Goal: Task Accomplishment & Management: Manage account settings

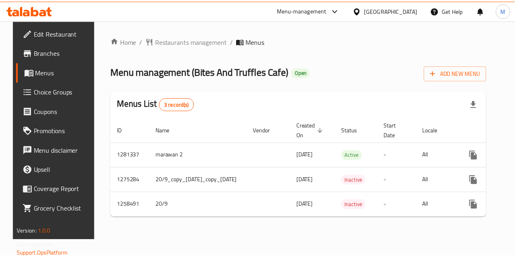
scroll to position [0, 67]
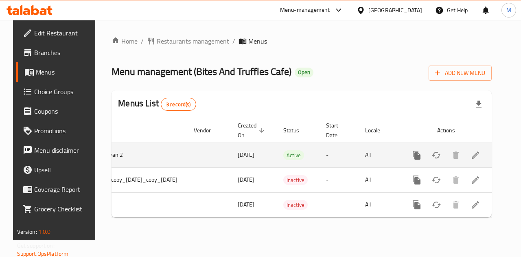
click at [480, 157] on icon "enhanced table" at bounding box center [475, 155] width 10 height 10
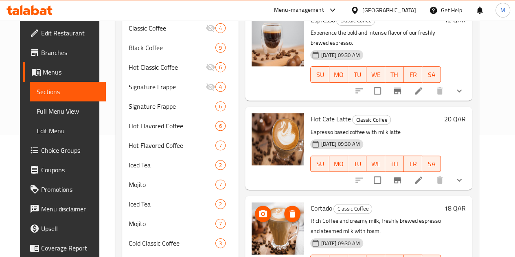
scroll to position [122, 0]
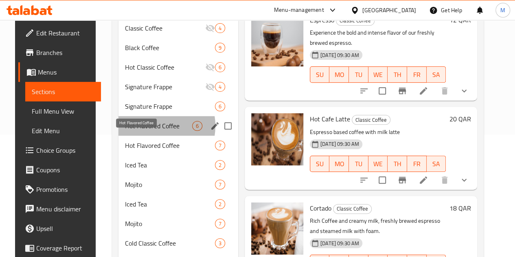
click at [143, 131] on span "Hot Flavored Coffee" at bounding box center [158, 126] width 67 height 10
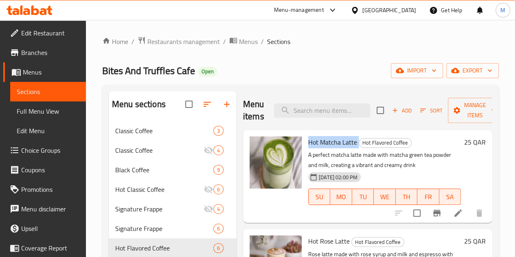
drag, startPoint x: 276, startPoint y: 142, endPoint x: 329, endPoint y: 137, distance: 53.2
click at [329, 137] on h6 "Hot Matcha Latte Hot Flavored Coffee" at bounding box center [384, 141] width 153 height 11
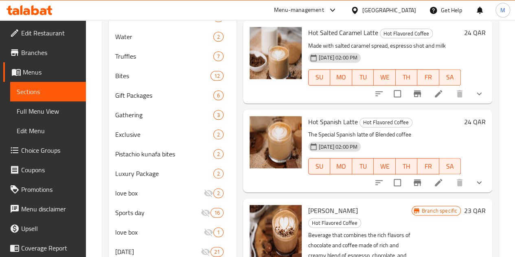
scroll to position [407, 0]
click at [308, 204] on span "Mocha Latte" at bounding box center [333, 210] width 50 height 12
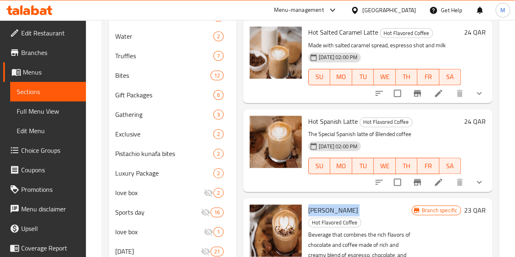
click at [308, 204] on span "Mocha Latte" at bounding box center [333, 210] width 50 height 12
copy h6 "Mocha Latte"
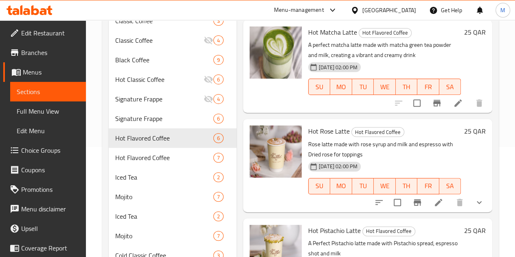
scroll to position [81, 0]
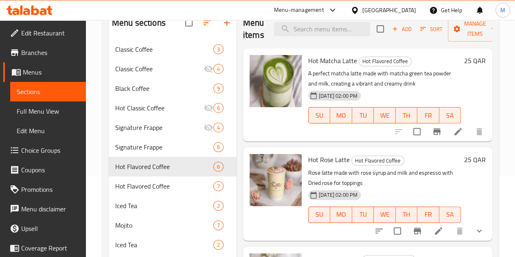
click at [305, 59] on div "Hot Matcha Latte Hot Flavored Coffee A perfect matcha latte made with matcha gr…" at bounding box center [384, 95] width 159 height 86
copy h6 "Hot Matcha Latte"
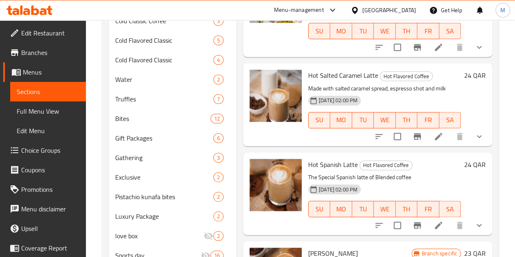
scroll to position [366, 0]
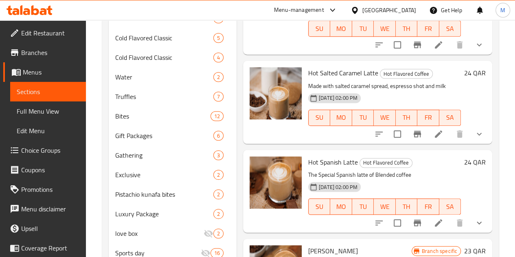
click at [308, 156] on span "Hot Spanish Latte" at bounding box center [333, 162] width 50 height 12
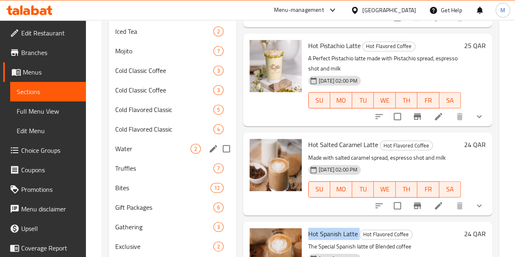
scroll to position [285, 0]
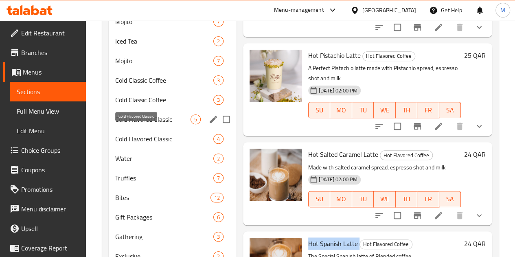
click at [132, 124] on span "Cold Flavored Classic" at bounding box center [152, 119] width 75 height 10
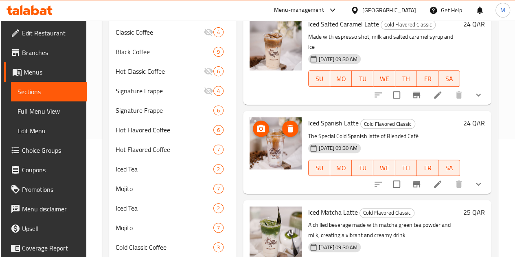
scroll to position [122, 0]
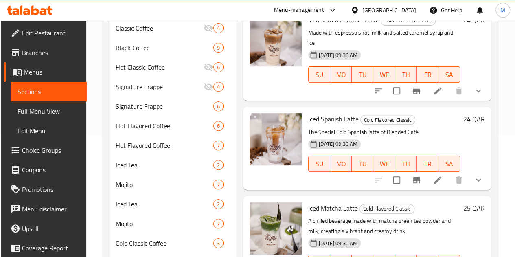
click at [308, 113] on span "Iced Spanish Latte" at bounding box center [333, 119] width 50 height 12
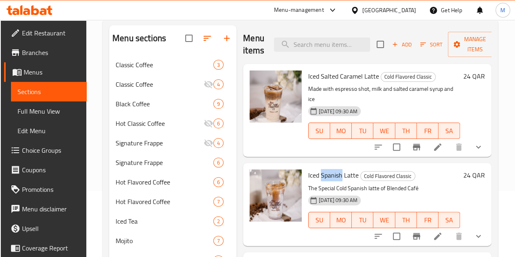
scroll to position [81, 0]
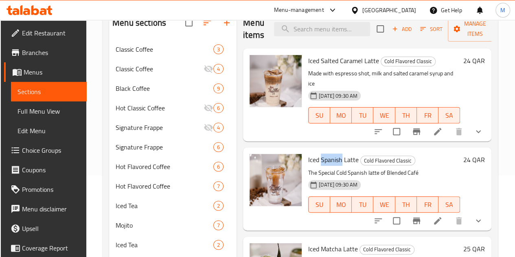
click at [308, 153] on span "Iced Spanish Latte" at bounding box center [333, 159] width 50 height 12
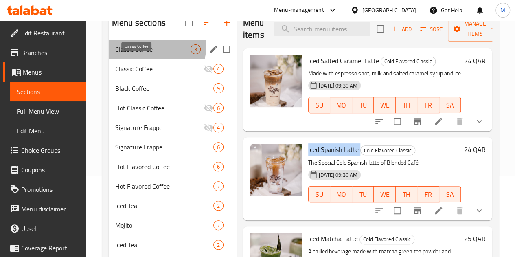
click at [141, 54] on span "Classic Coffee" at bounding box center [152, 49] width 75 height 10
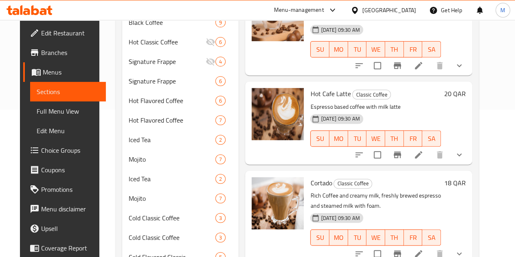
scroll to position [203, 0]
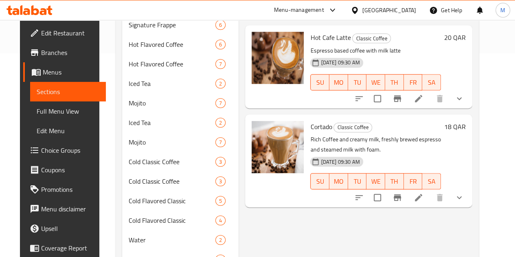
click at [310, 120] on span "Cortado" at bounding box center [321, 126] width 22 height 12
copy h6 "Cortado"
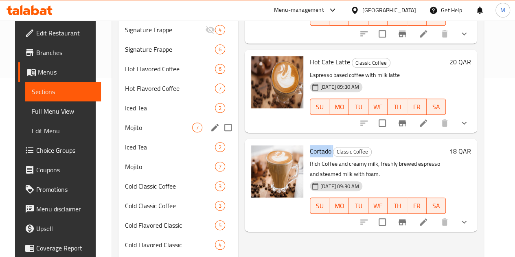
scroll to position [122, 0]
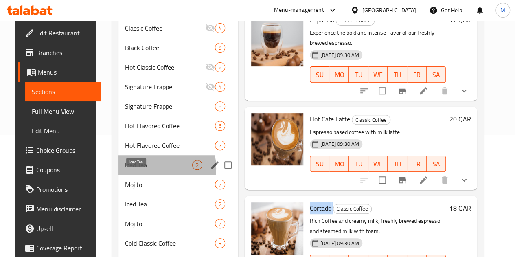
click at [136, 170] on span "Iced Tea" at bounding box center [158, 165] width 67 height 10
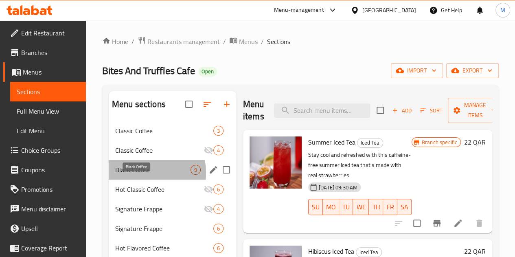
click at [130, 175] on span "Black Coffee" at bounding box center [152, 170] width 75 height 10
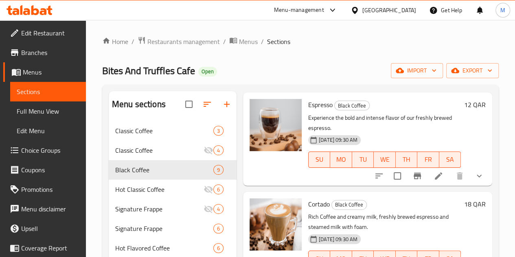
scroll to position [163, 0]
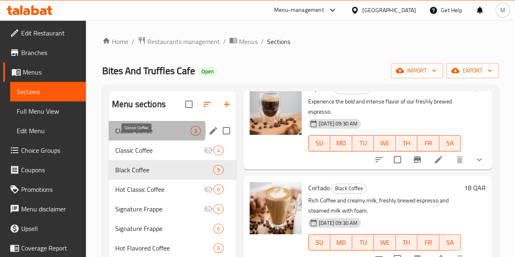
click at [136, 135] on span "Classic Coffee" at bounding box center [152, 131] width 75 height 10
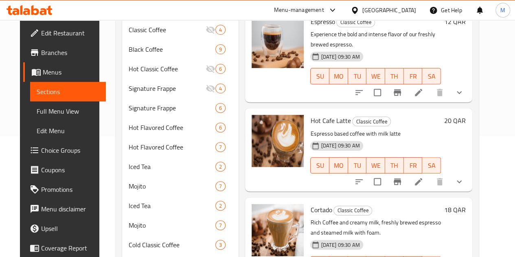
scroll to position [122, 0]
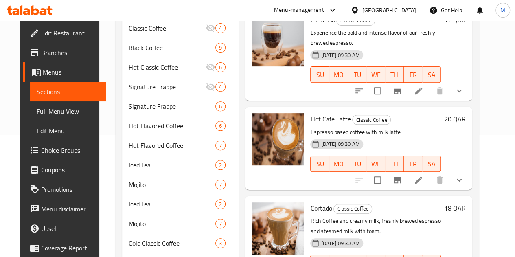
click at [310, 113] on span "Hot Cafe Latte" at bounding box center [330, 119] width 40 height 12
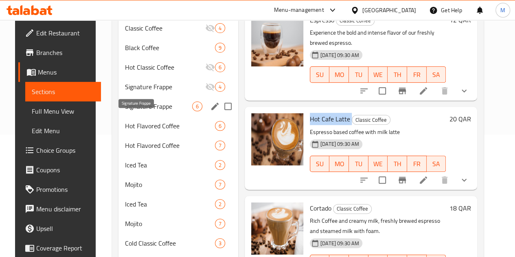
click at [131, 111] on span "Signature Frappe" at bounding box center [158, 106] width 67 height 10
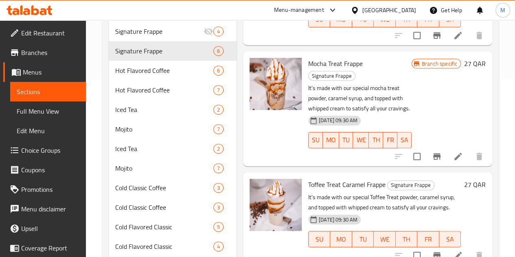
scroll to position [163, 0]
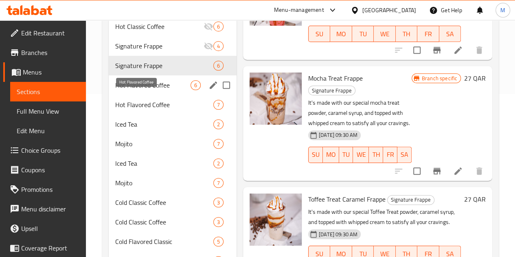
click at [137, 90] on span "Hot Flavored Coffee" at bounding box center [152, 85] width 75 height 10
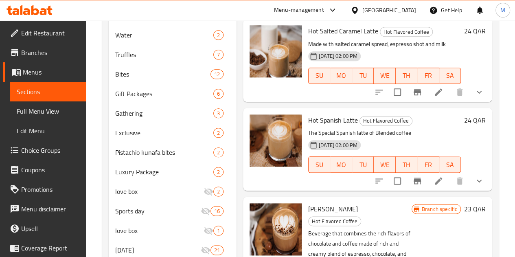
scroll to position [326, 0]
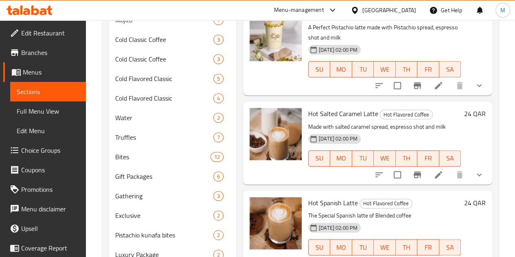
click at [308, 107] on span "Hot Salted Caramel Latte" at bounding box center [343, 113] width 70 height 12
copy h6 "Hot Salted Caramel Latte"
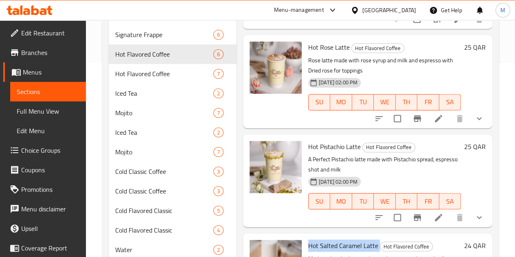
scroll to position [0, 0]
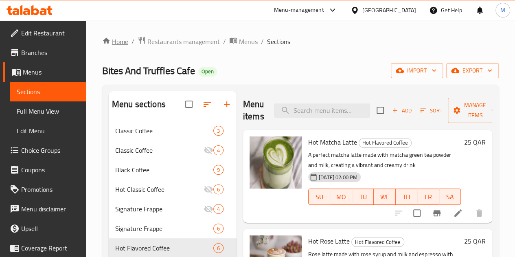
click at [109, 40] on icon "breadcrumb" at bounding box center [106, 41] width 8 height 8
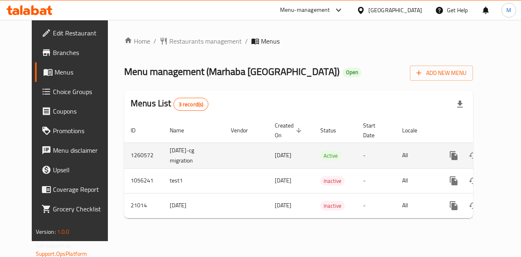
click at [507, 151] on icon "enhanced table" at bounding box center [512, 156] width 10 height 10
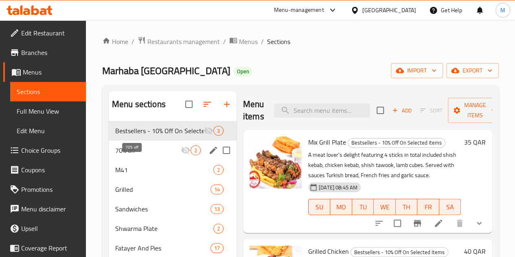
click at [144, 155] on span "70% off" at bounding box center [148, 150] width 66 height 10
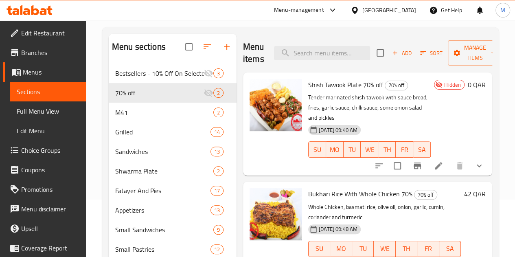
scroll to position [81, 0]
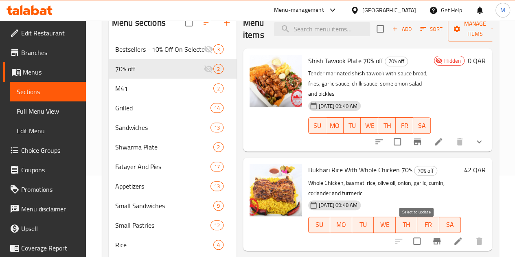
click at [418, 232] on input "checkbox" at bounding box center [416, 240] width 17 height 17
checkbox input "true"
click at [458, 237] on icon at bounding box center [457, 240] width 7 height 7
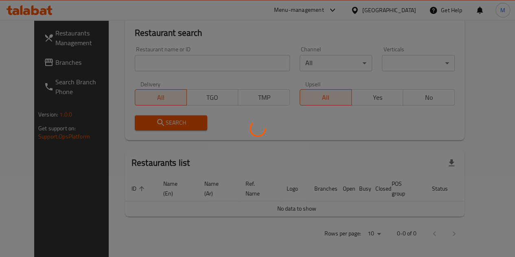
scroll to position [81, 0]
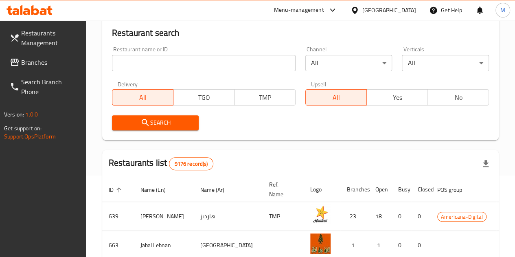
click at [149, 59] on input "search" at bounding box center [204, 63] width 184 height 16
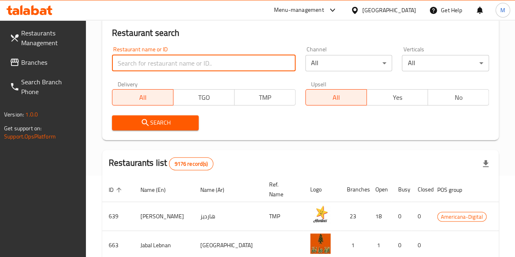
type input "marhaba"
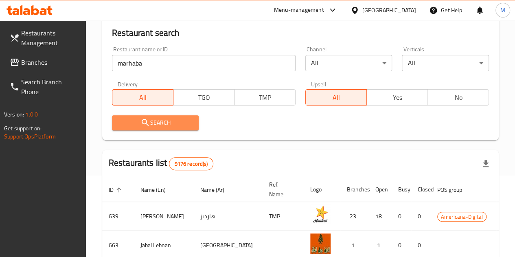
click at [165, 125] on span "Search" at bounding box center [155, 123] width 74 height 10
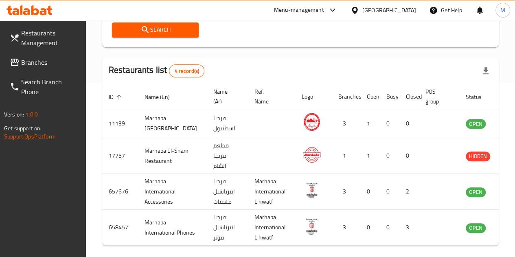
scroll to position [90, 0]
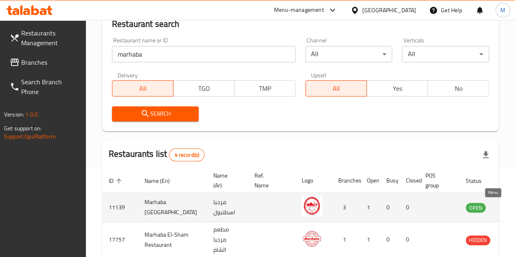
click at [508, 202] on icon "enhanced table" at bounding box center [513, 207] width 10 height 10
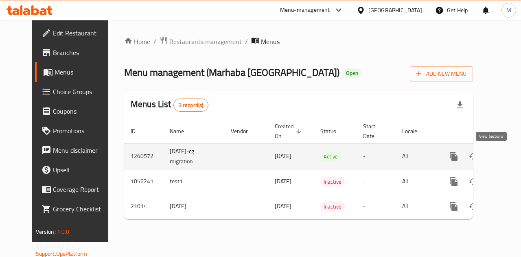
click at [503, 162] on link "enhanced table" at bounding box center [513, 156] width 20 height 20
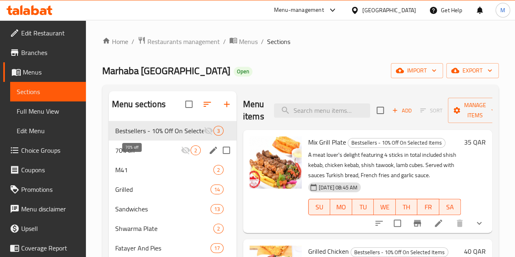
click at [140, 155] on span "70% off" at bounding box center [148, 150] width 66 height 10
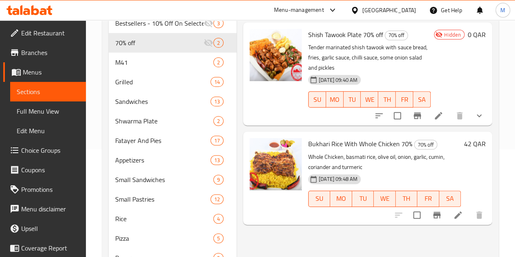
scroll to position [122, 0]
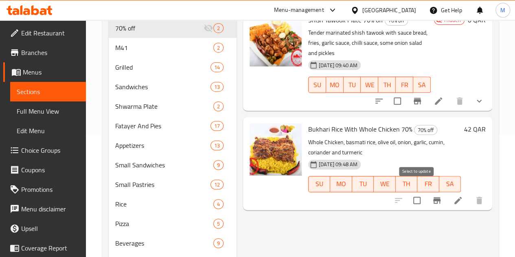
click at [419, 192] on input "checkbox" at bounding box center [416, 200] width 17 height 17
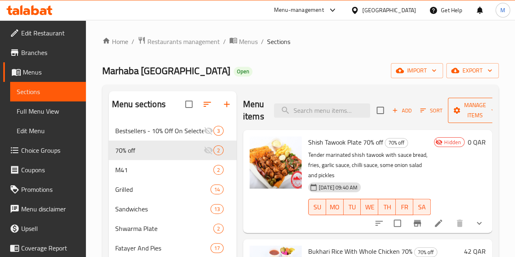
click at [458, 113] on span "Manage items" at bounding box center [475, 110] width 42 height 20
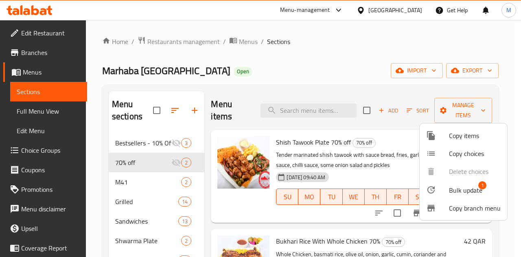
click at [468, 194] on span "Bulk update" at bounding box center [465, 190] width 33 height 10
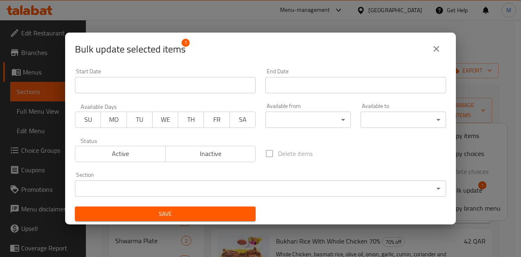
click at [225, 153] on span "Inactive" at bounding box center [211, 154] width 84 height 12
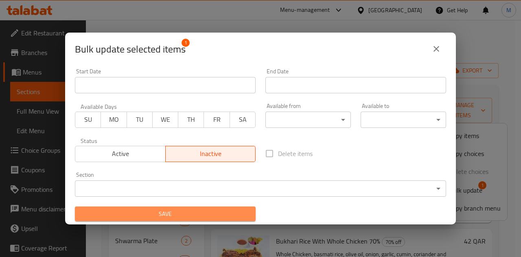
click at [199, 215] on span "Save" at bounding box center [165, 214] width 168 height 10
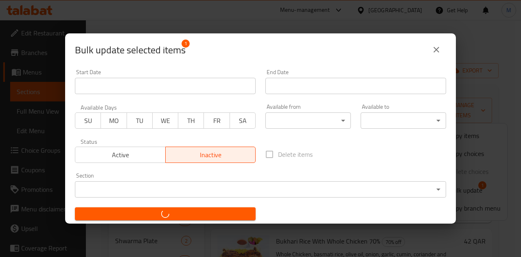
checkbox input "false"
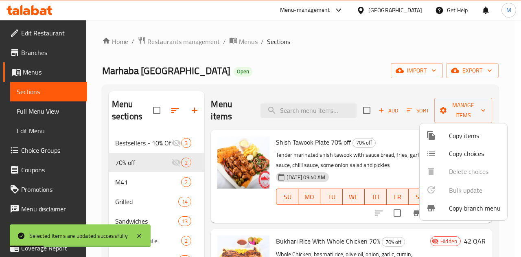
drag, startPoint x: 240, startPoint y: 64, endPoint x: 231, endPoint y: 69, distance: 10.2
click at [240, 64] on div at bounding box center [260, 128] width 521 height 257
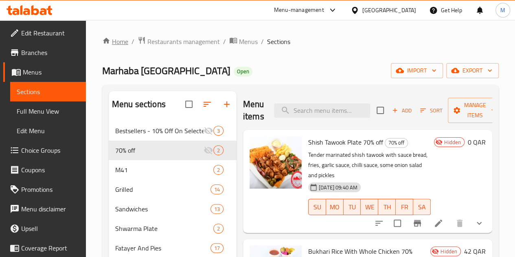
click at [122, 40] on link "Home" at bounding box center [115, 42] width 26 height 10
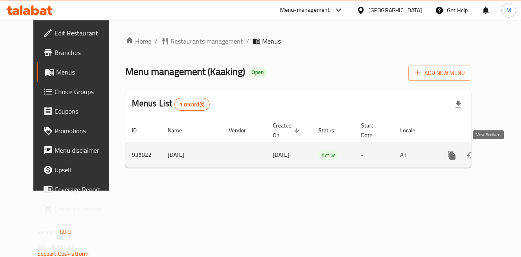
click at [507, 157] on icon "enhanced table" at bounding box center [510, 154] width 7 height 7
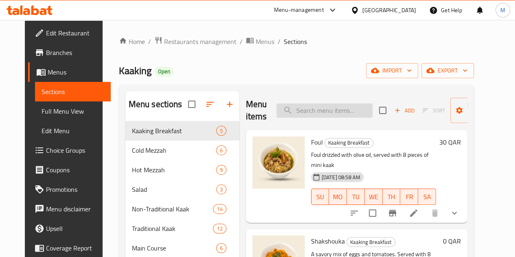
click at [295, 109] on input "search" at bounding box center [324, 110] width 96 height 14
paste input "ripolitan cheese kaak + cup of tea ( 25)"
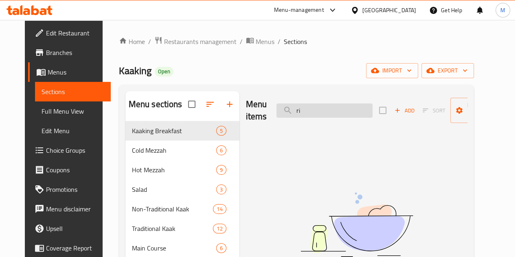
type input "r"
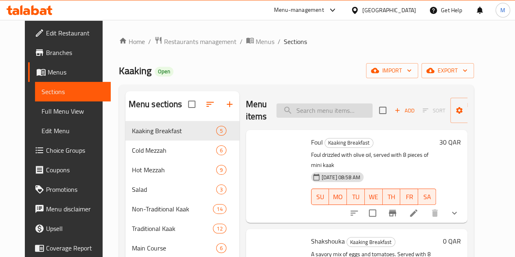
paste input "ripolitan cheese kaak + cup of tea ( 25)"
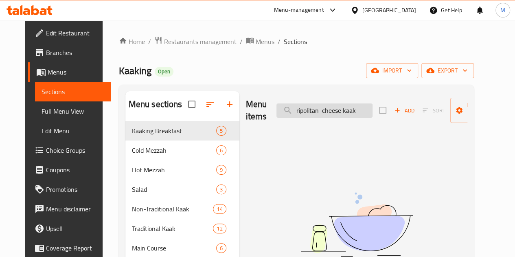
click at [278, 114] on input "ripolitan cheese kaak" at bounding box center [324, 110] width 96 height 14
click at [348, 112] on input "tripolitan cheese kaak" at bounding box center [324, 110] width 96 height 14
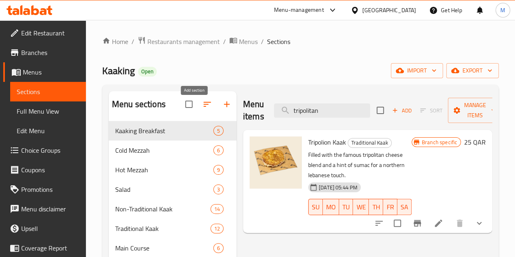
type input "tripolitan"
click at [222, 105] on icon "button" at bounding box center [227, 104] width 10 height 10
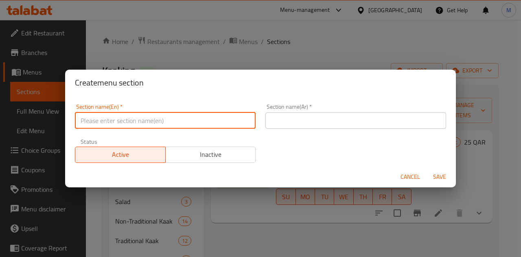
click at [164, 122] on input "text" at bounding box center [165, 120] width 181 height 16
click at [309, 59] on div "Create menu section Section name(En)   * Section name(En) * Section name(Ar)   …" at bounding box center [260, 128] width 521 height 257
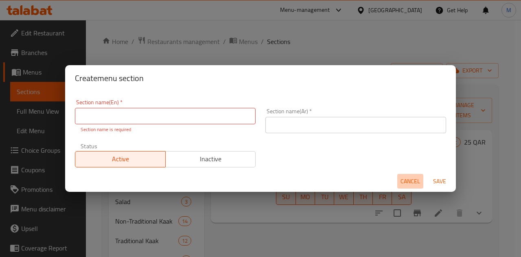
click at [405, 186] on span "Cancel" at bounding box center [410, 181] width 20 height 10
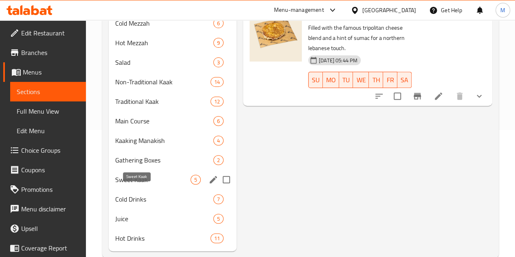
scroll to position [156, 0]
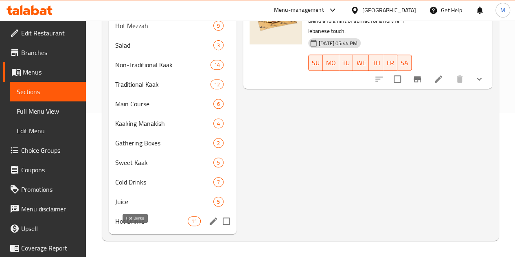
click at [144, 220] on span "Hot Drinks" at bounding box center [151, 221] width 72 height 10
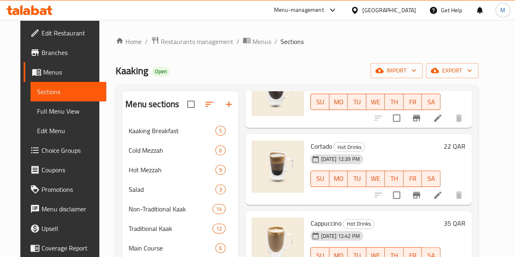
click at [224, 109] on icon "button" at bounding box center [229, 104] width 10 height 10
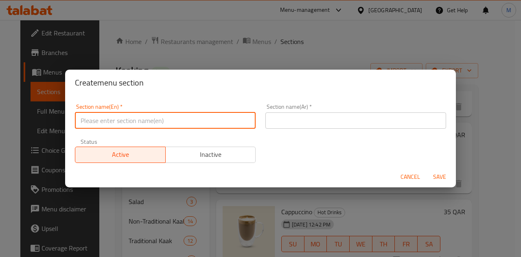
click at [151, 116] on input "text" at bounding box center [165, 120] width 181 height 16
type input "m41"
click at [298, 118] on input "text" at bounding box center [355, 120] width 181 height 16
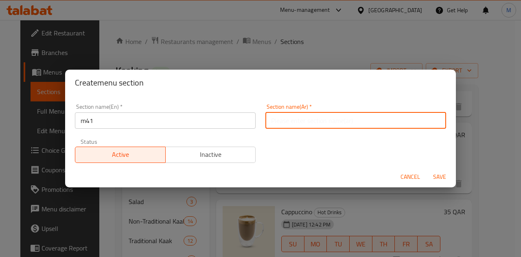
type input "وجبة لشخص واحد"
click at [438, 176] on span "Save" at bounding box center [440, 177] width 20 height 10
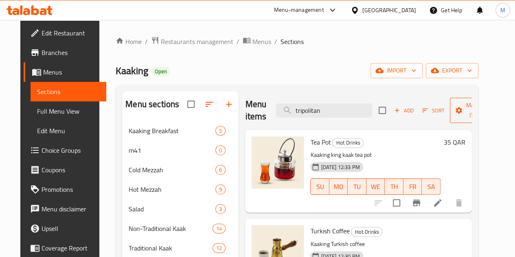
click at [466, 101] on span "Manage items" at bounding box center [477, 110] width 42 height 20
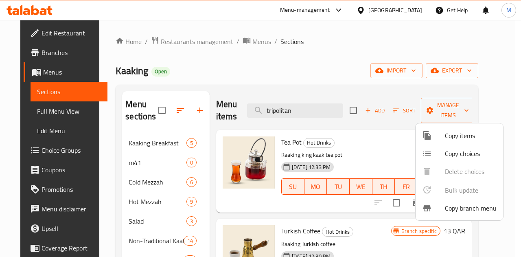
click at [467, 135] on span "Copy items" at bounding box center [471, 136] width 52 height 10
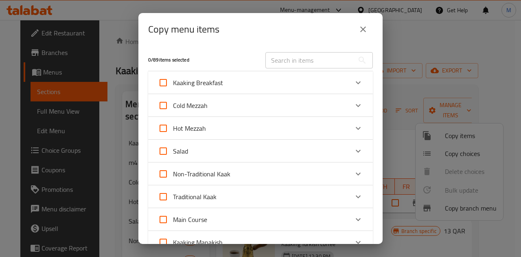
click at [291, 80] on div "Kaaking Breakfast" at bounding box center [253, 83] width 190 height 20
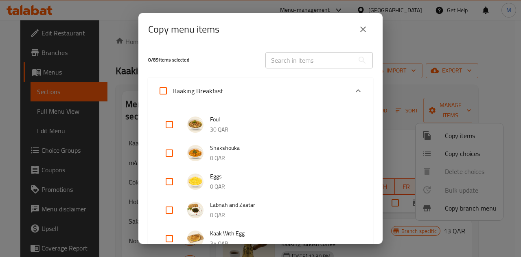
click at [290, 82] on div "Kaaking Breakfast" at bounding box center [253, 91] width 190 height 20
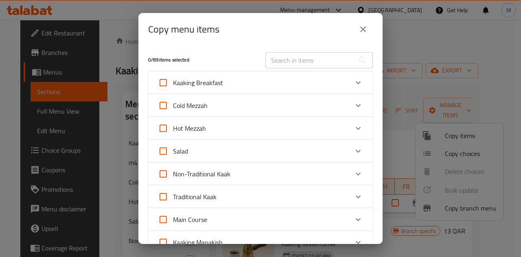
click at [281, 109] on div "Cold Mezzah" at bounding box center [253, 106] width 190 height 20
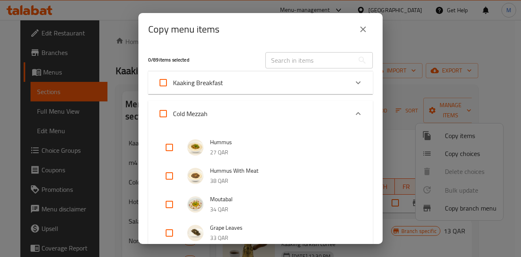
click at [281, 109] on div "Cold Mezzah" at bounding box center [253, 114] width 190 height 20
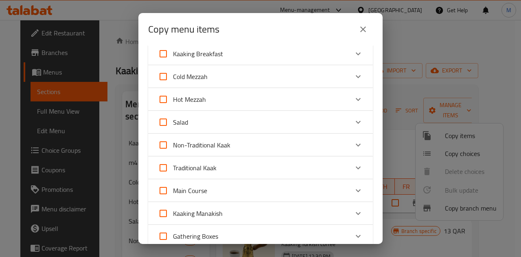
scroll to position [41, 0]
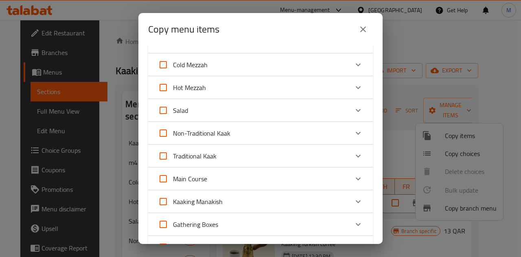
click at [276, 153] on div "Traditional Kaak" at bounding box center [253, 156] width 190 height 20
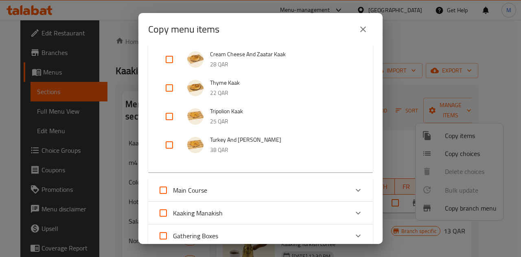
click at [276, 179] on div "Main Course" at bounding box center [260, 190] width 225 height 23
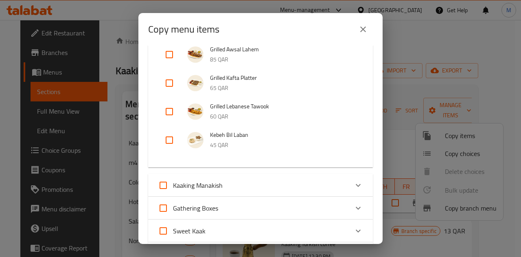
scroll to position [651, 0]
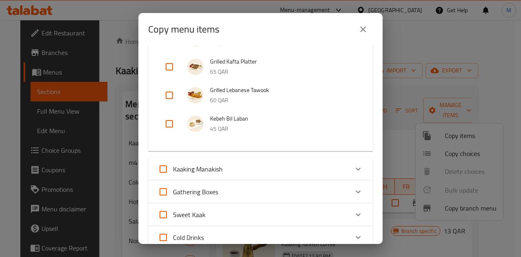
click at [270, 168] on div "Kaaking Manakish" at bounding box center [253, 169] width 190 height 20
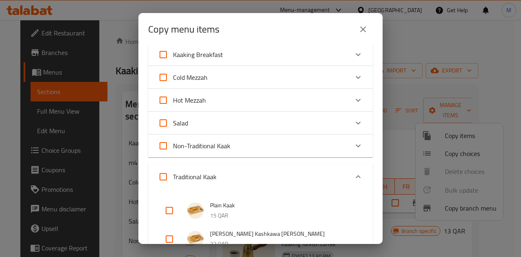
scroll to position [0, 0]
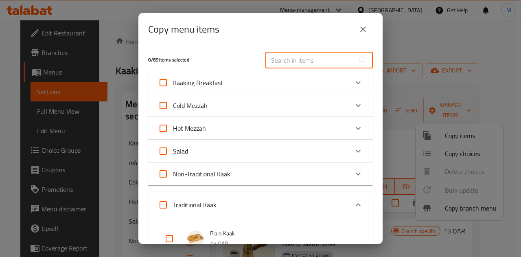
click at [284, 61] on input "text" at bounding box center [309, 60] width 89 height 16
paste input "ripolitan cheese kaak + cup of tea ( 25)"
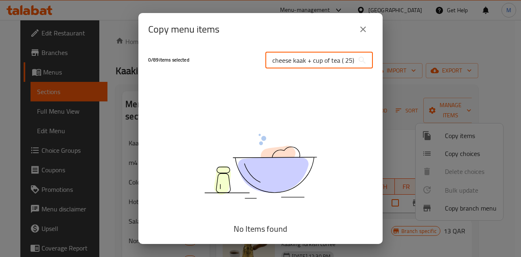
drag, startPoint x: 268, startPoint y: 60, endPoint x: 404, endPoint y: 70, distance: 135.9
click at [404, 70] on div "Copy menu items 0 / 89 items selected ripolitan cheese kaak + cup of tea ( 25) …" at bounding box center [260, 128] width 521 height 257
click at [269, 57] on input "ripolitan" at bounding box center [309, 60] width 89 height 16
click at [309, 61] on input "tripolitan" at bounding box center [309, 60] width 89 height 16
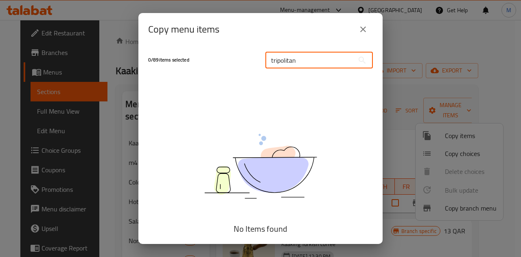
click at [309, 61] on input "tripolitan" at bounding box center [309, 60] width 89 height 16
paste input "T"
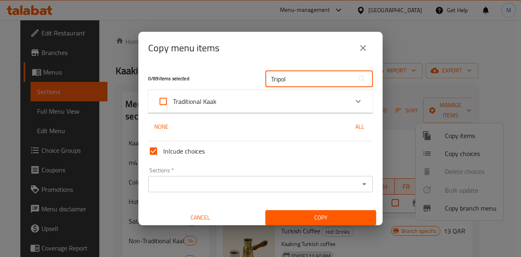
type input "Tripol"
click at [292, 105] on div "Traditional Kaak" at bounding box center [253, 102] width 190 height 20
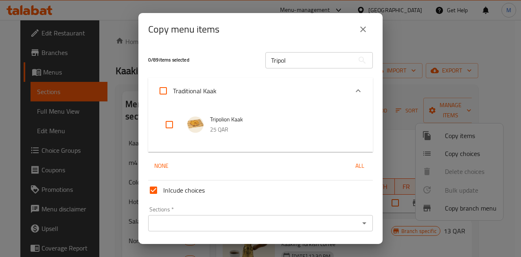
click at [168, 124] on input "checkbox" at bounding box center [170, 125] width 20 height 20
checkbox input "true"
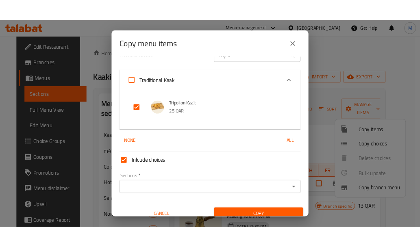
scroll to position [25, 0]
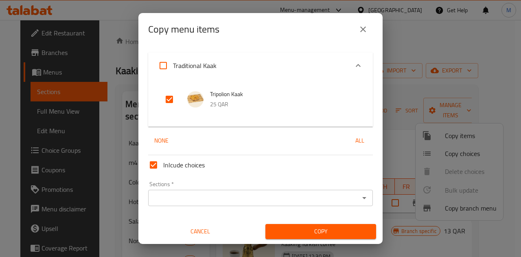
click at [292, 197] on input "Sections   *" at bounding box center [254, 197] width 206 height 11
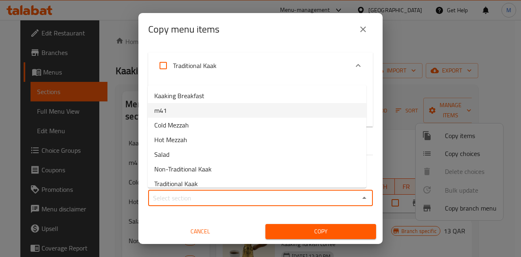
click at [219, 112] on li "m41" at bounding box center [257, 110] width 219 height 15
type input "m41"
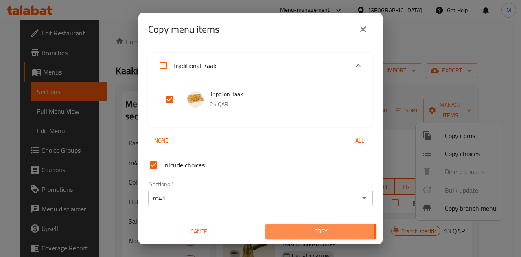
click at [306, 232] on span "Copy" at bounding box center [321, 231] width 98 height 10
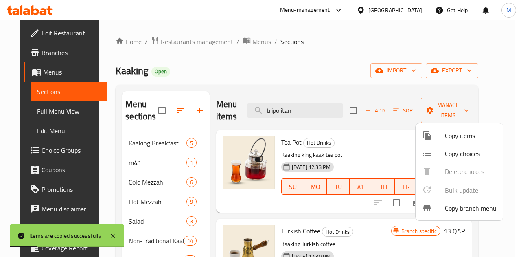
click at [293, 73] on div at bounding box center [260, 128] width 521 height 257
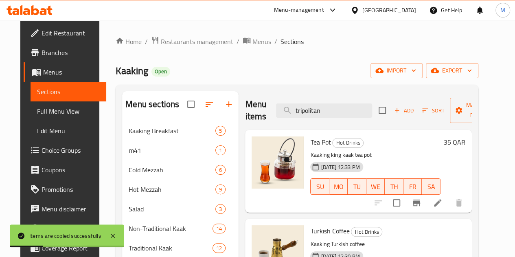
click at [321, 118] on div "Menu items tripolitan Add Sort Manage items" at bounding box center [358, 110] width 226 height 39
click at [320, 112] on input "tripolitan" at bounding box center [324, 110] width 96 height 14
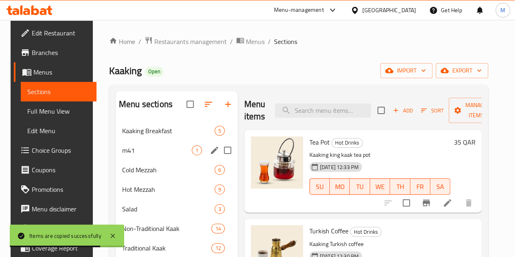
click at [134, 160] on div "m41 1" at bounding box center [177, 150] width 122 height 20
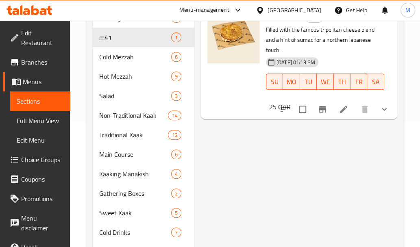
scroll to position [185, 0]
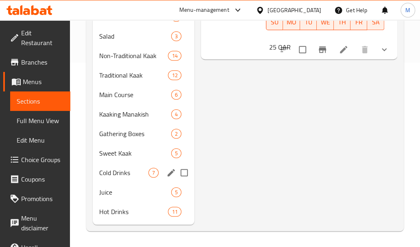
click at [127, 172] on span "Cold Drinks" at bounding box center [123, 173] width 49 height 10
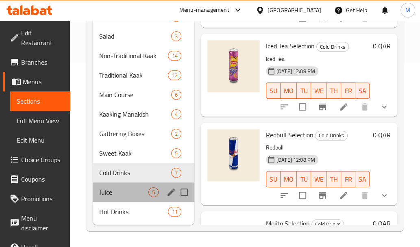
click at [122, 184] on div "Juice 5" at bounding box center [144, 193] width 102 height 20
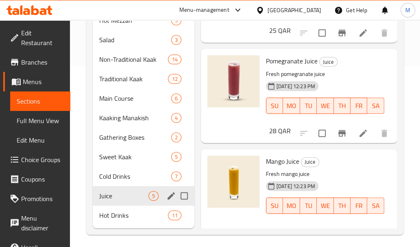
scroll to position [185, 0]
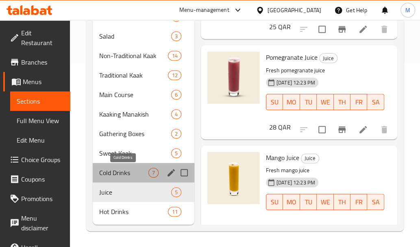
click at [111, 172] on span "Cold Drinks" at bounding box center [123, 173] width 49 height 10
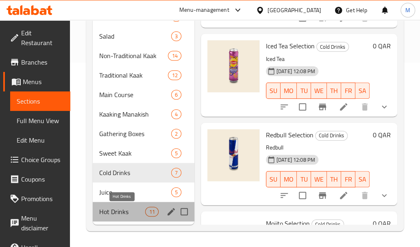
click at [122, 210] on span "Hot Drinks" at bounding box center [122, 212] width 46 height 10
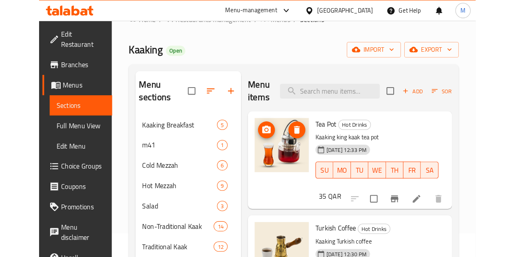
scroll to position [22, 0]
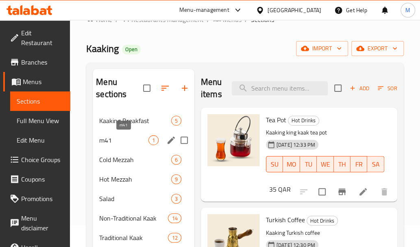
click at [126, 140] on span "m41" at bounding box center [123, 140] width 49 height 10
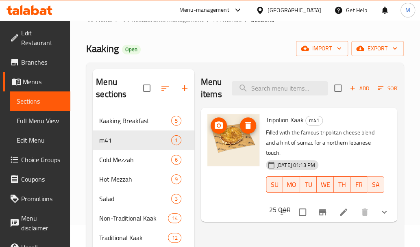
click at [247, 127] on icon "delete image" at bounding box center [248, 125] width 6 height 7
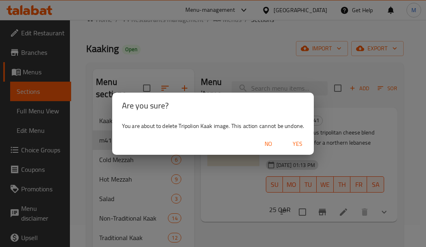
click at [295, 142] on span "Yes" at bounding box center [298, 144] width 20 height 10
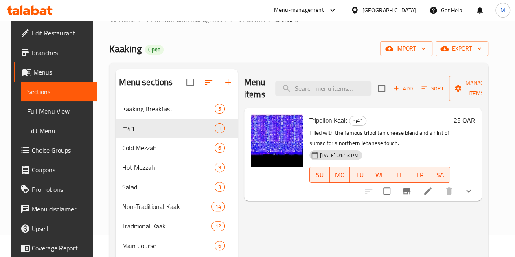
click at [472, 118] on h6 "25 QAR" at bounding box center [464, 119] width 22 height 11
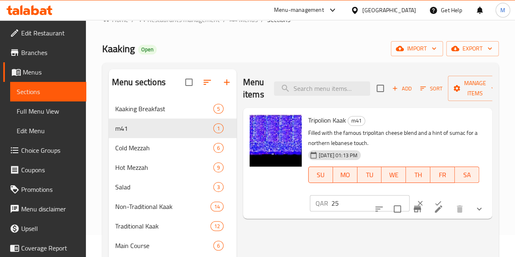
click at [331, 210] on input "25" at bounding box center [370, 203] width 78 height 16
click at [323, 141] on p "Filled with the famous tripolitan cheese blend and a hint of sumac for a northe…" at bounding box center [393, 138] width 171 height 20
click at [321, 144] on p "Filled with the famous tripolitan cheese blend and a hint of sumac for a northe…" at bounding box center [393, 138] width 171 height 20
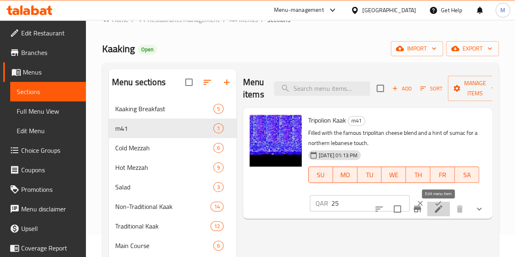
click at [441, 206] on icon at bounding box center [438, 208] width 7 height 7
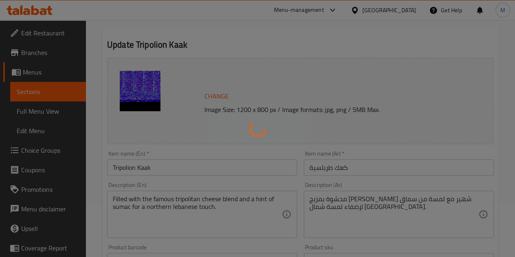
scroll to position [122, 0]
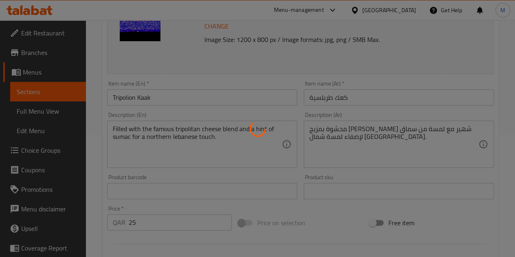
click at [227, 140] on div at bounding box center [257, 128] width 515 height 257
drag, startPoint x: 221, startPoint y: 132, endPoint x: 225, endPoint y: 144, distance: 12.1
click at [221, 134] on div at bounding box center [257, 128] width 515 height 257
click at [252, 147] on div at bounding box center [257, 128] width 515 height 257
type input "إضافات جبن"
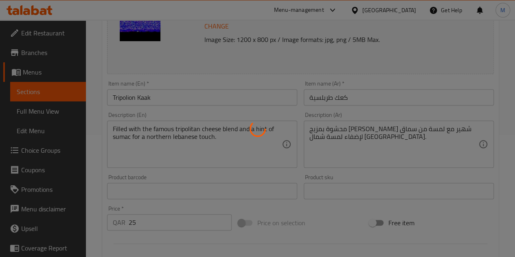
type input "0"
type input "2"
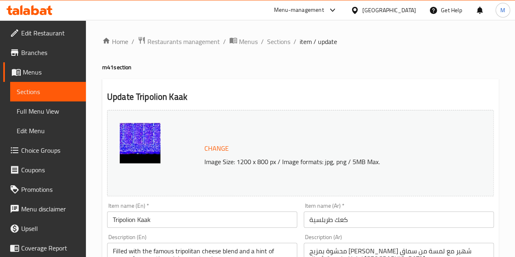
scroll to position [41, 0]
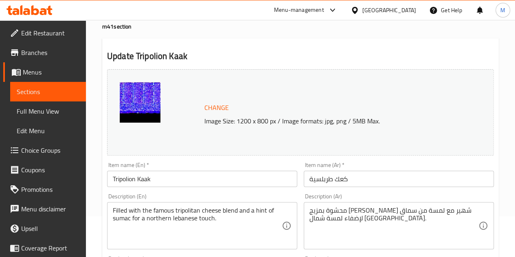
click at [180, 185] on input "Tripolion Kaak" at bounding box center [202, 178] width 190 height 16
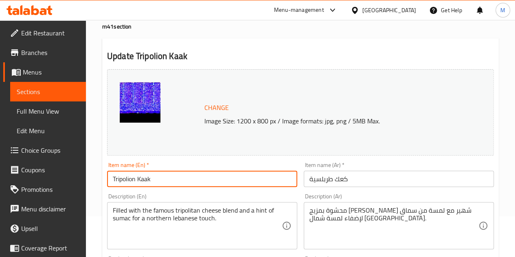
paste input "Marhaba [GEOGRAPHIC_DATA]"
click at [176, 180] on input "Tripolion Kaak" at bounding box center [202, 178] width 190 height 16
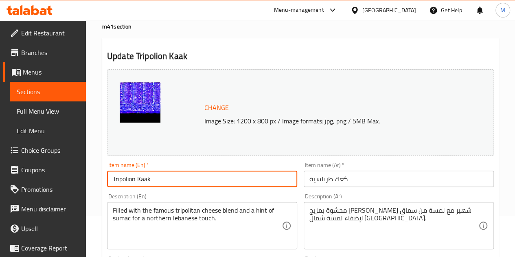
paste input "cheese kaak + cup of tea ( 25)"
click at [203, 177] on input "cheese kaak + cup of tea ( 25)" at bounding box center [202, 178] width 190 height 16
drag, startPoint x: 148, startPoint y: 179, endPoint x: 207, endPoint y: 175, distance: 59.5
click at [207, 175] on input "cheese kaak + cup of tea ( 25)" at bounding box center [202, 178] width 190 height 16
click at [210, 177] on input "Tripolion Kaak plus tea meal" at bounding box center [202, 178] width 190 height 16
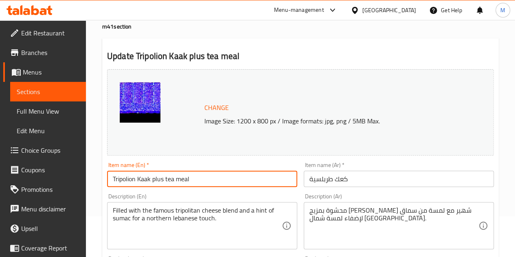
drag, startPoint x: 209, startPoint y: 176, endPoint x: 205, endPoint y: 174, distance: 4.5
click at [208, 175] on input "Tripolion Kaak plus tea meal" at bounding box center [202, 178] width 190 height 16
click at [205, 174] on input "Tripolion Kaak plus tea meal" at bounding box center [202, 178] width 190 height 16
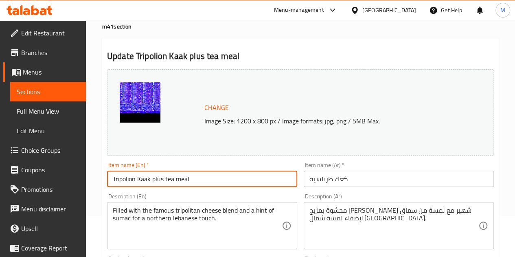
click at [205, 174] on input "Tripolion Kaak plus tea meal" at bounding box center [202, 178] width 190 height 16
click at [210, 182] on input "Tripolion Kaak plus tea meal" at bounding box center [202, 178] width 190 height 16
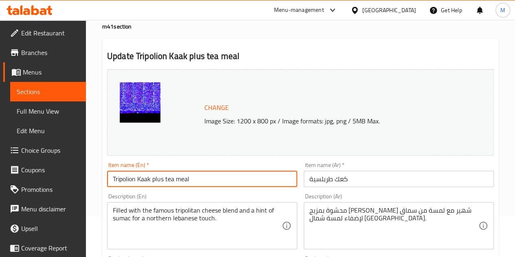
click at [210, 182] on input "Tripolion Kaak plus tea meal" at bounding box center [202, 178] width 190 height 16
paste input "with tea"
type input "Tripolion Kaak with tea"
click at [347, 183] on input "كعك طربلسية" at bounding box center [399, 178] width 190 height 16
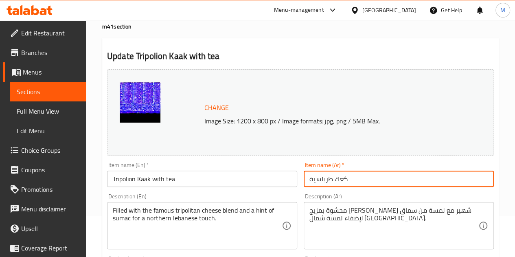
click at [347, 183] on input "كعك طربلسية" at bounding box center [399, 178] width 190 height 16
paste input "ريبوليون مع الشاي"
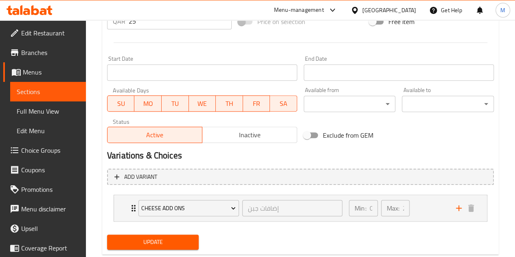
scroll to position [343, 0]
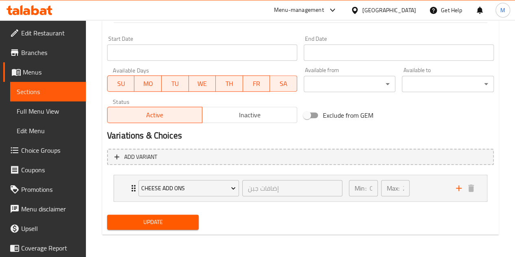
type input "كعك تريبوليون مع الشاي"
click at [183, 219] on span "Update" at bounding box center [153, 222] width 79 height 10
click at [186, 225] on span "Update" at bounding box center [153, 222] width 79 height 10
click at [166, 223] on span "Update" at bounding box center [153, 222] width 79 height 10
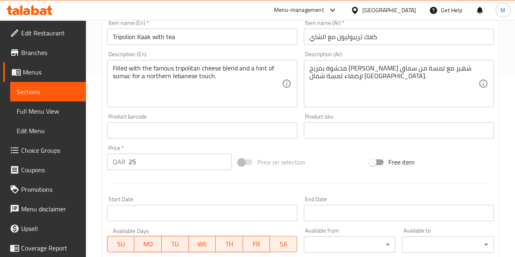
scroll to position [180, 0]
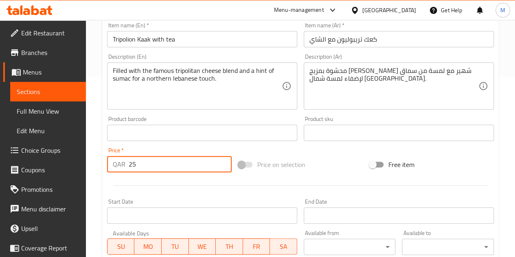
click at [144, 166] on input "25" at bounding box center [180, 164] width 103 height 16
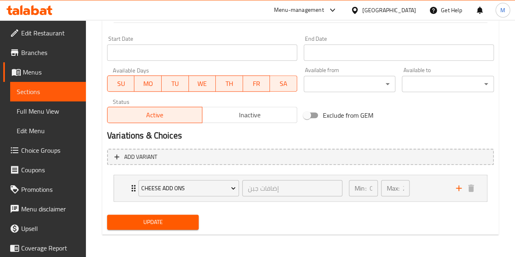
type input "37"
click at [163, 223] on span "Update" at bounding box center [153, 222] width 79 height 10
click at [167, 227] on span "Update" at bounding box center [153, 222] width 79 height 10
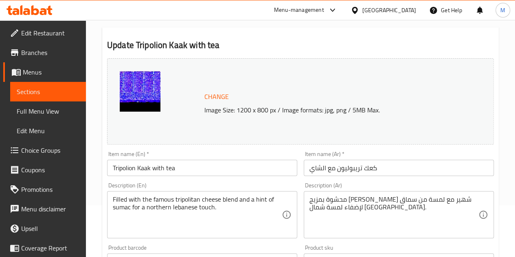
scroll to position [81, 0]
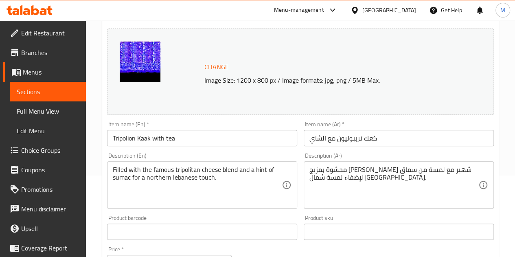
click at [194, 140] on input "Tripolion Kaak with tea" at bounding box center [202, 138] width 190 height 16
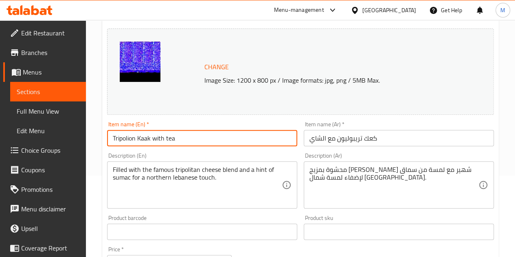
click at [194, 140] on input "Tripolion Kaak with tea" at bounding box center [202, 138] width 190 height 16
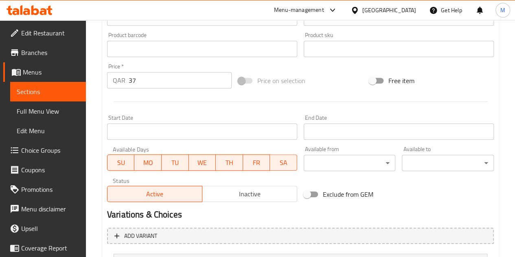
scroll to position [343, 0]
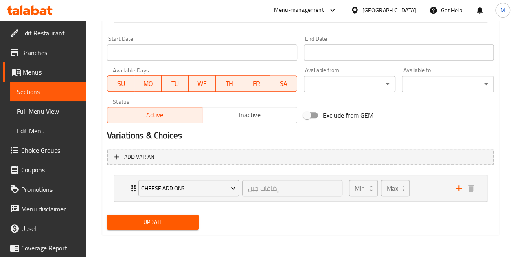
click at [173, 223] on span "Update" at bounding box center [153, 222] width 79 height 10
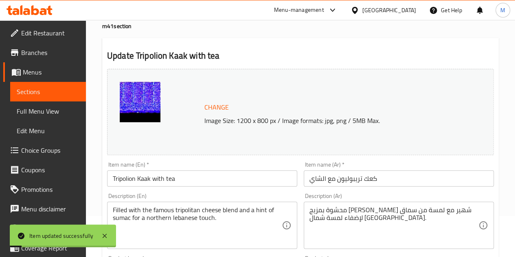
scroll to position [0, 0]
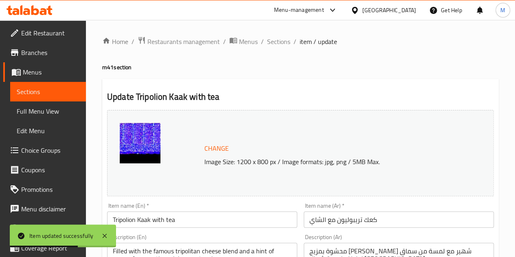
click at [160, 99] on h2 "Update Tripolion Kaak with tea" at bounding box center [300, 97] width 387 height 12
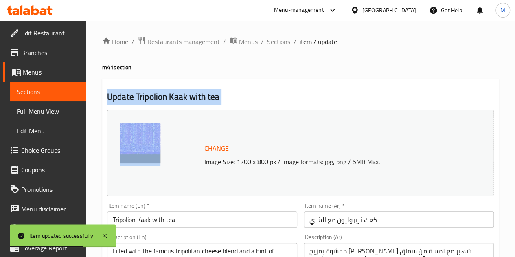
click at [160, 99] on h2 "Update Tripolion Kaak with tea" at bounding box center [300, 97] width 387 height 12
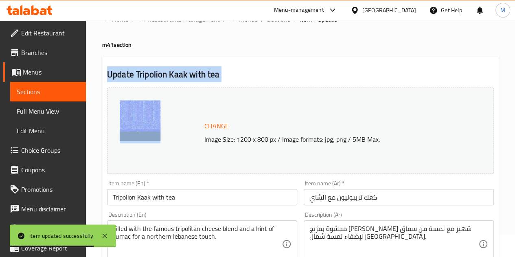
scroll to position [23, 0]
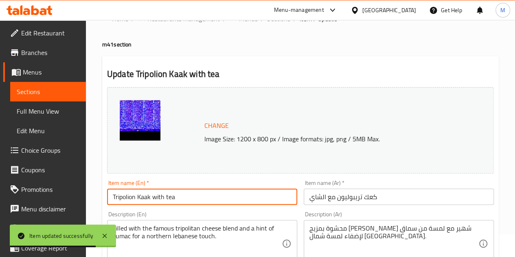
click at [184, 194] on input "Tripolion Kaak with tea" at bounding box center [202, 196] width 190 height 16
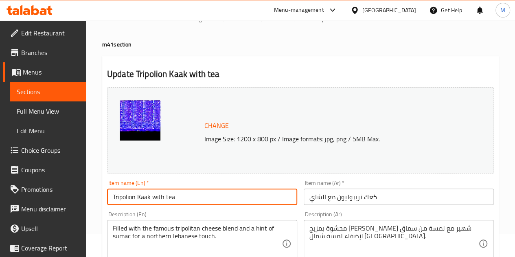
scroll to position [0, 0]
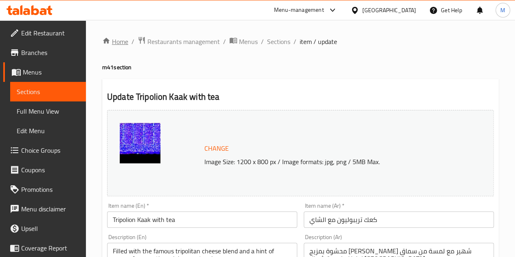
click at [120, 44] on link "Home" at bounding box center [115, 42] width 26 height 10
